Goal: Find specific page/section: Find specific page/section

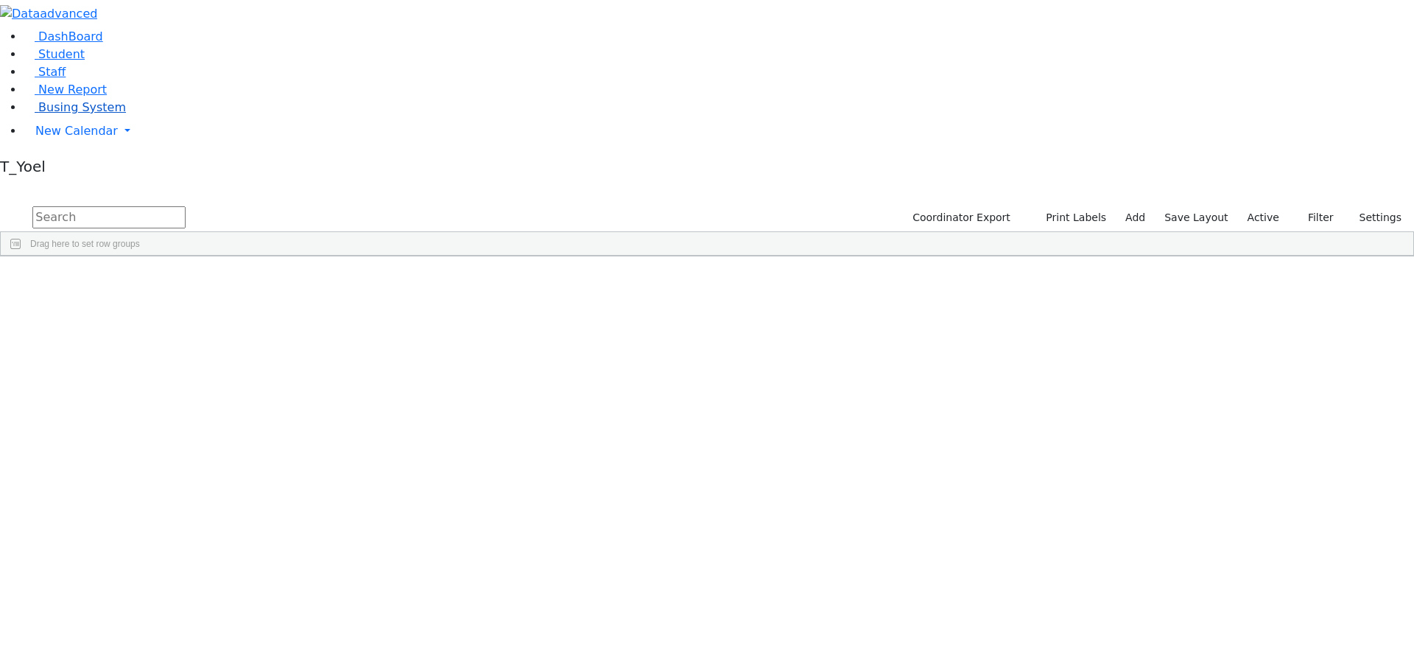
click at [100, 114] on span "Busing System" at bounding box center [82, 107] width 88 height 14
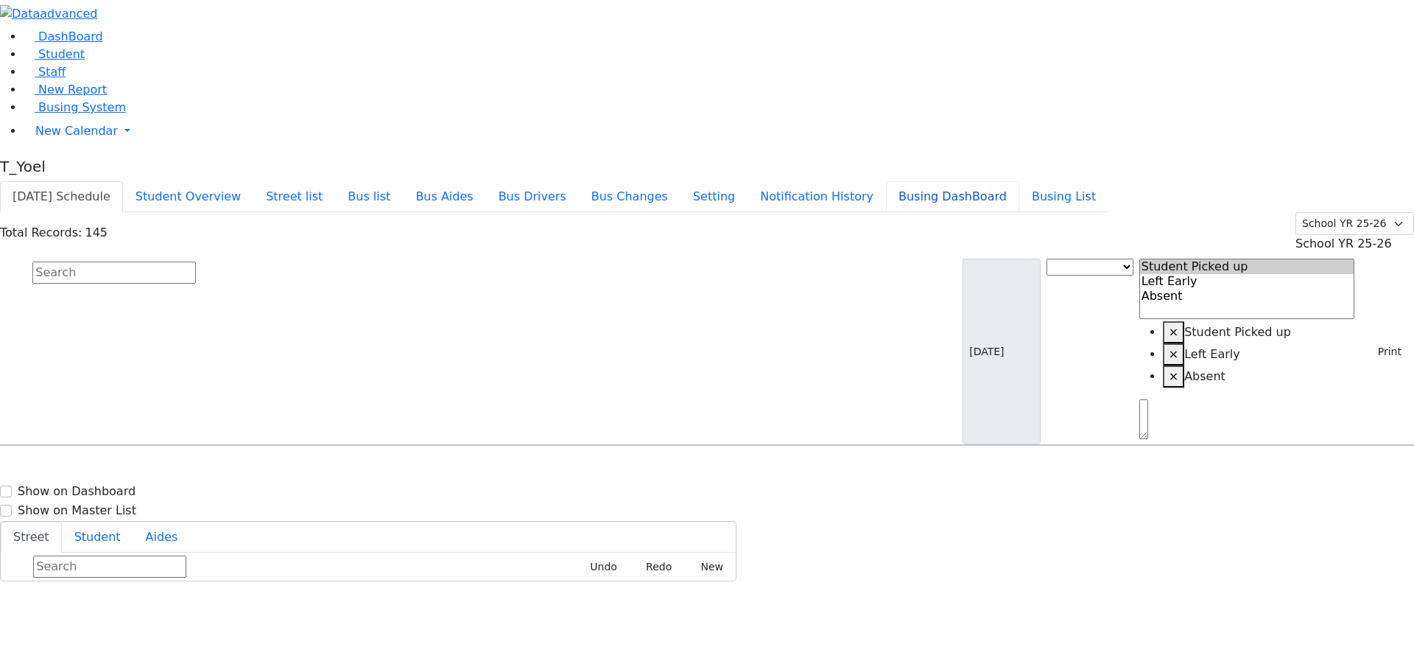
click at [1003, 181] on button "Busing DashBoard" at bounding box center [952, 196] width 133 height 31
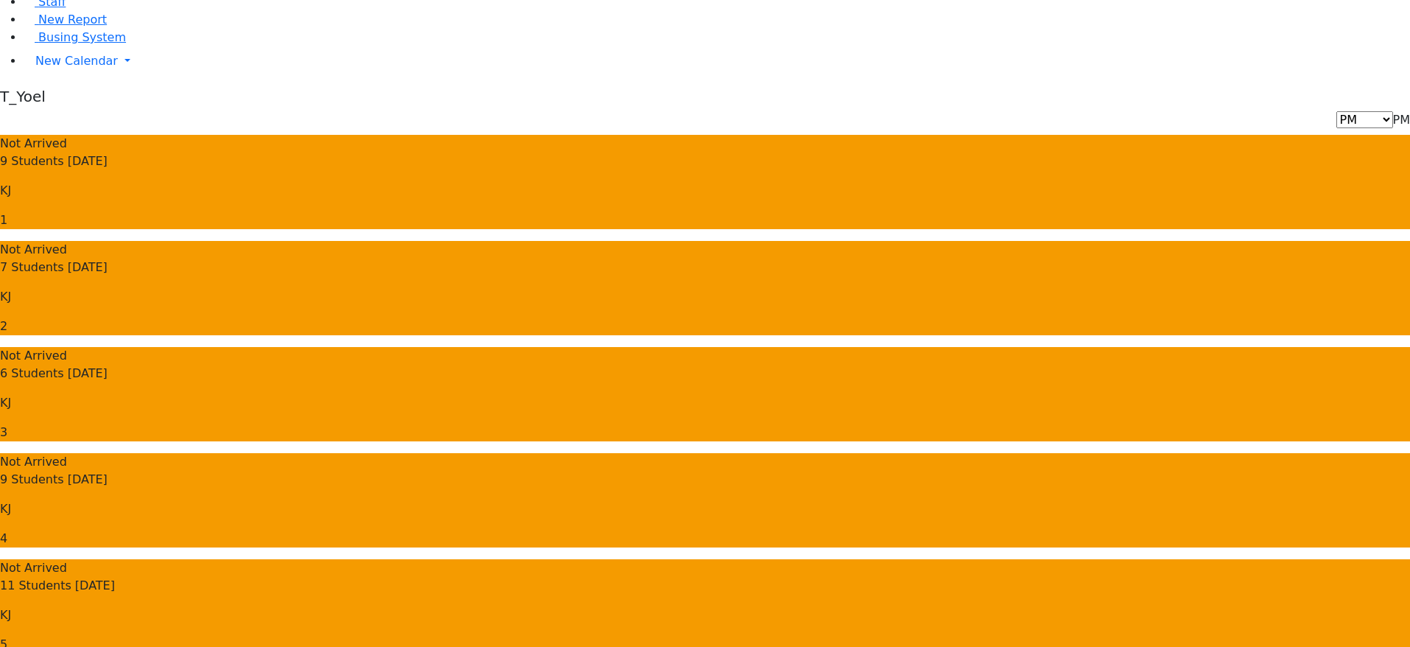
scroll to position [71, 0]
